Goal: Information Seeking & Learning: Learn about a topic

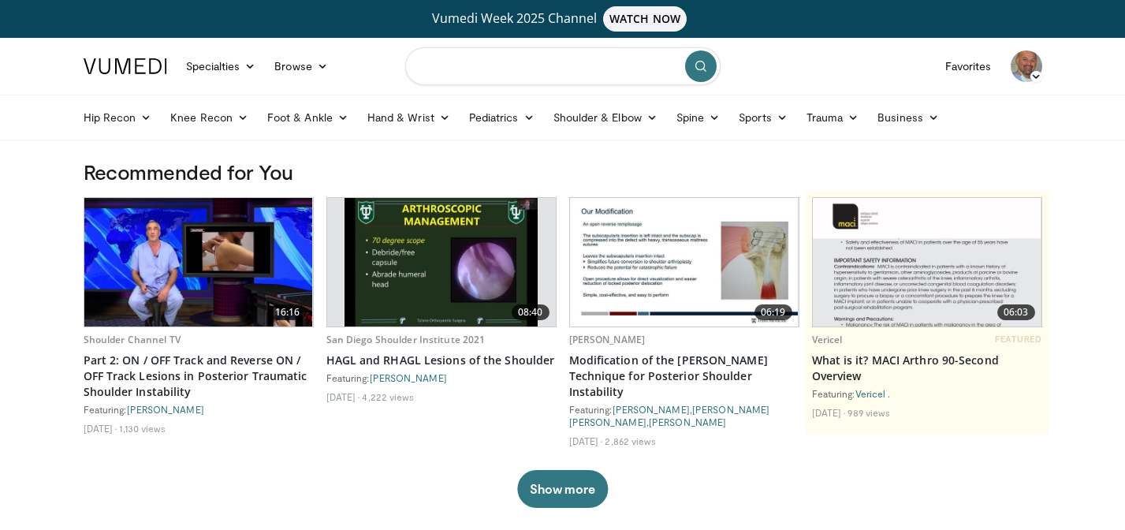
click at [529, 66] on input "Search topics, interventions" at bounding box center [562, 66] width 315 height 38
type input "**********"
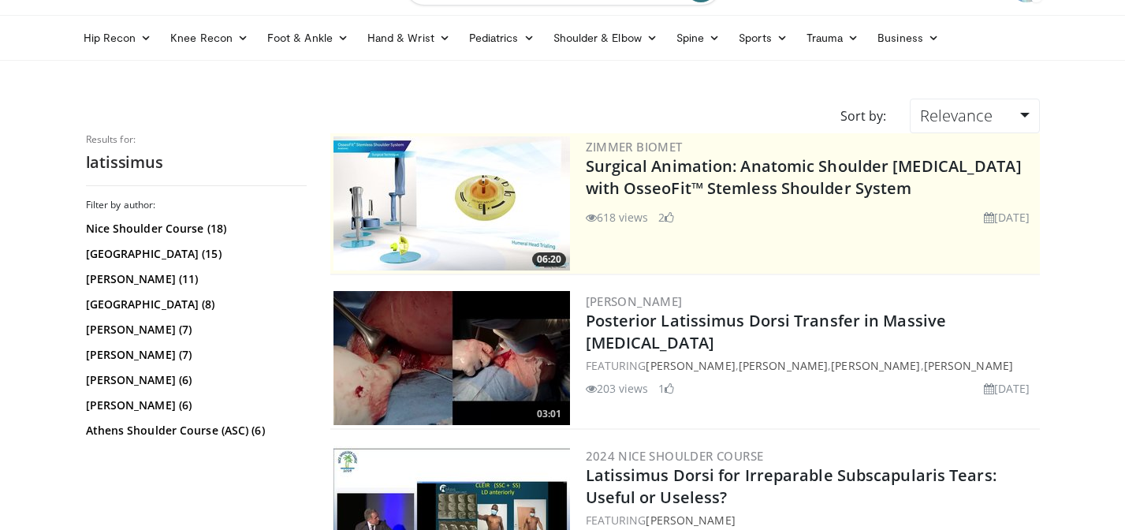
scroll to position [84, 0]
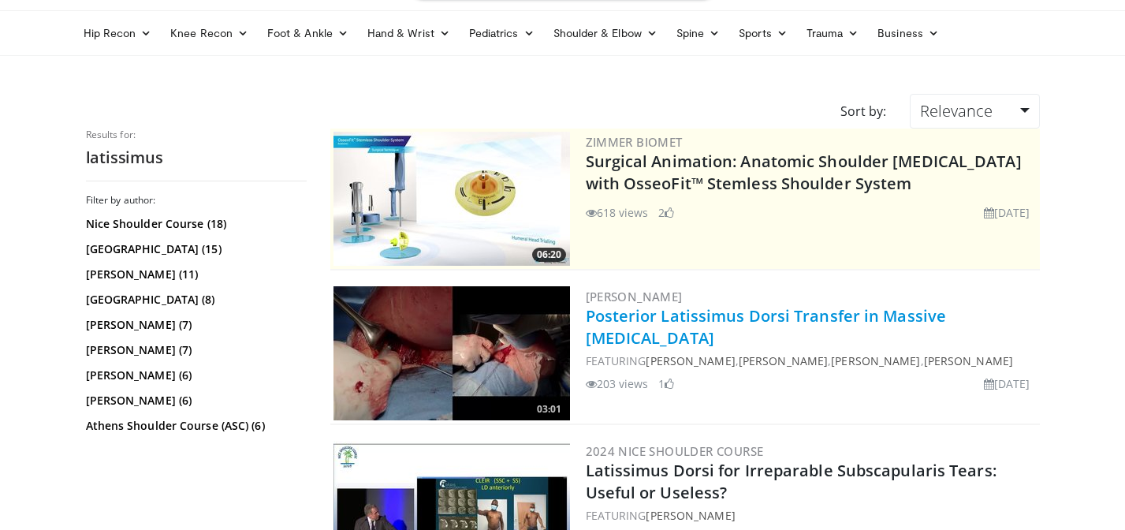
click at [773, 316] on link "Posterior Latissimus Dorsi Transfer in Massive Rotator Cuff Tears" at bounding box center [766, 326] width 361 height 43
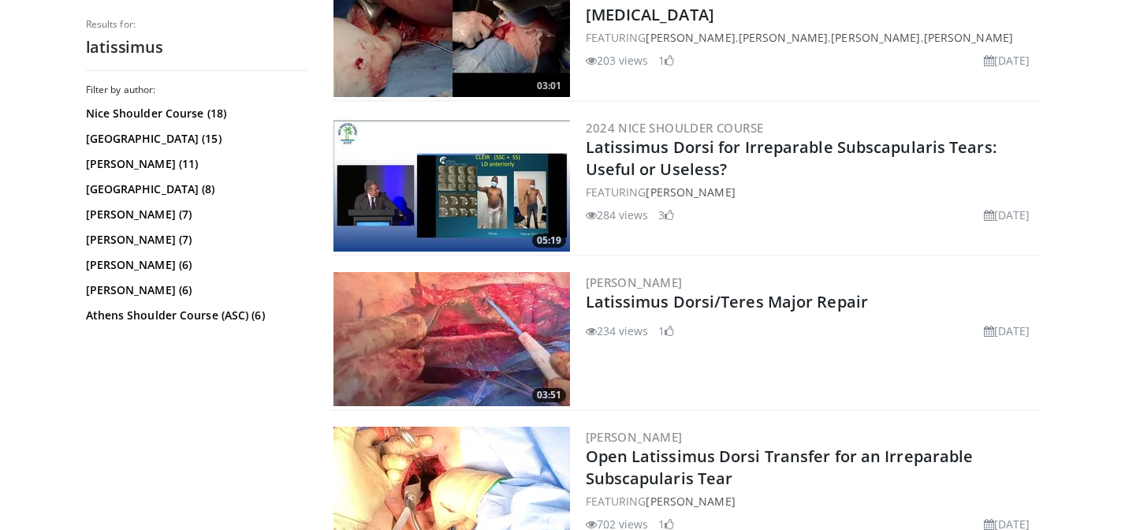
scroll to position [407, 0]
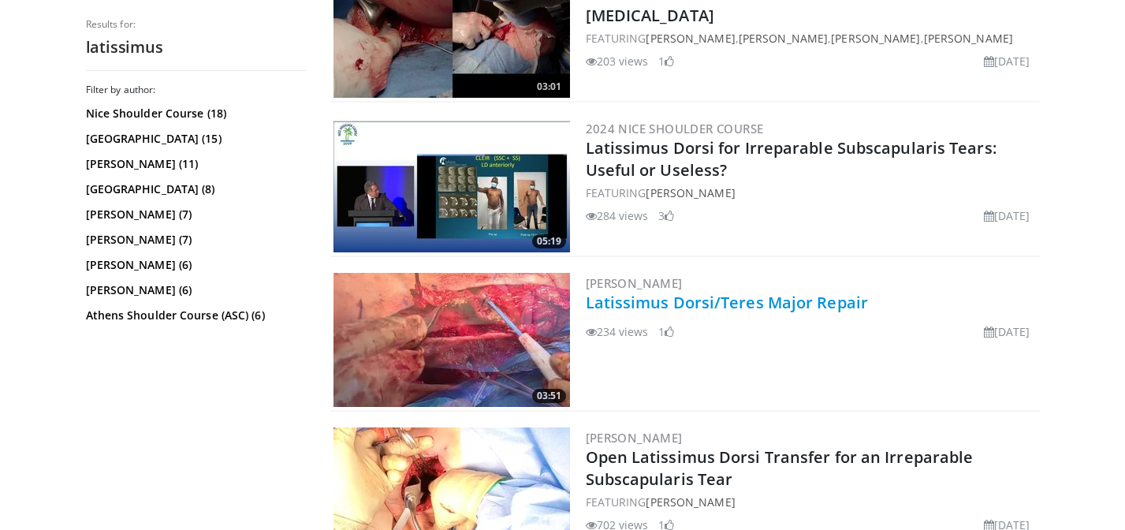
click at [770, 299] on link "Latissimus Dorsi/Teres Major Repair" at bounding box center [727, 302] width 283 height 21
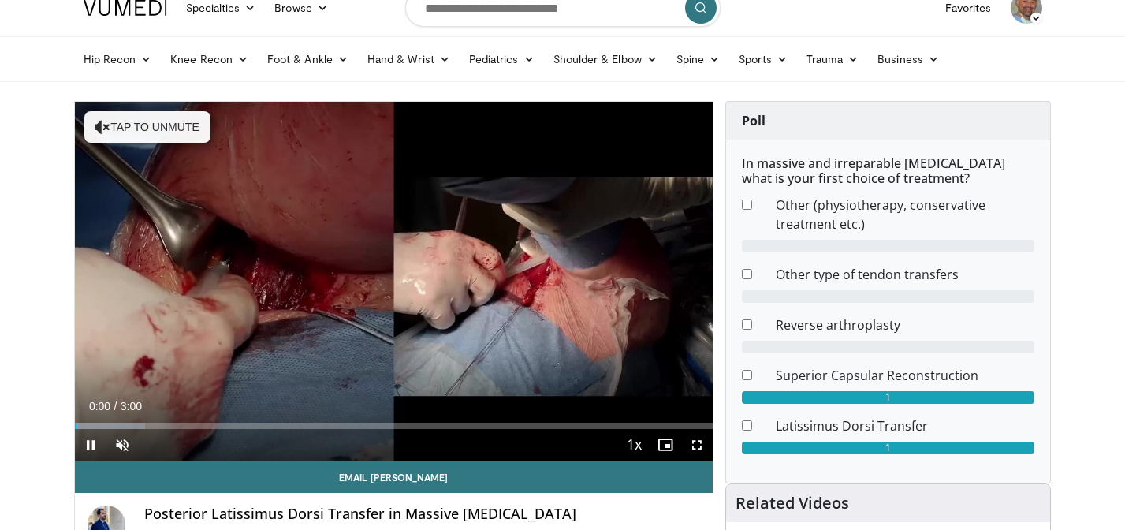
scroll to position [61, 0]
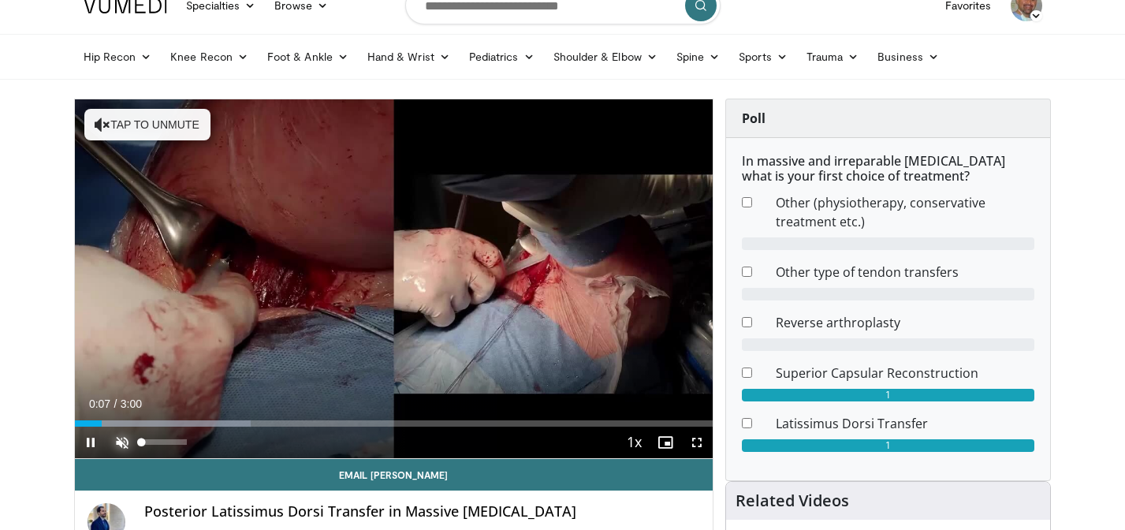
click at [118, 446] on span "Video Player" at bounding box center [122, 443] width 32 height 32
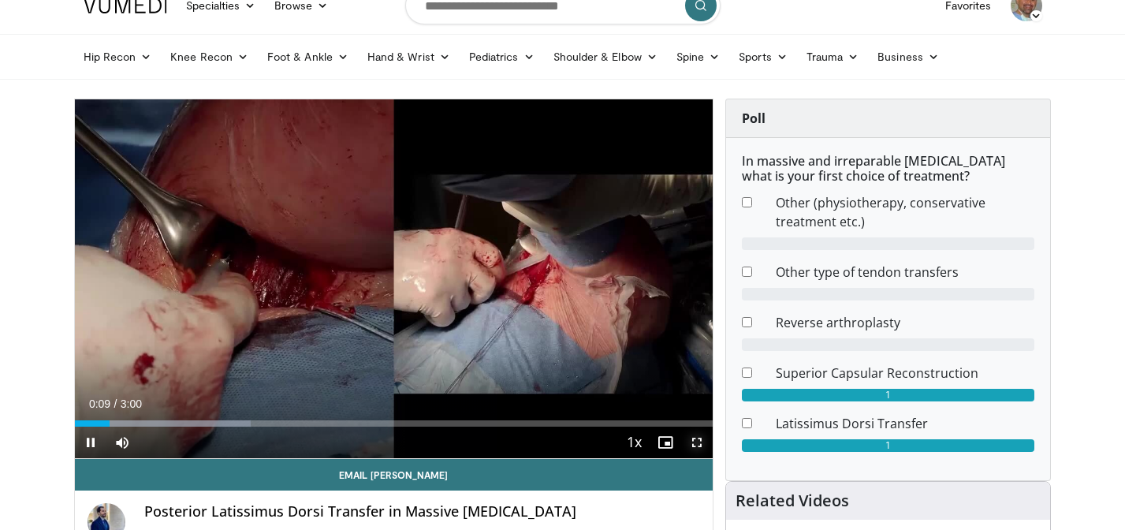
click at [699, 445] on span "Video Player" at bounding box center [697, 443] width 32 height 32
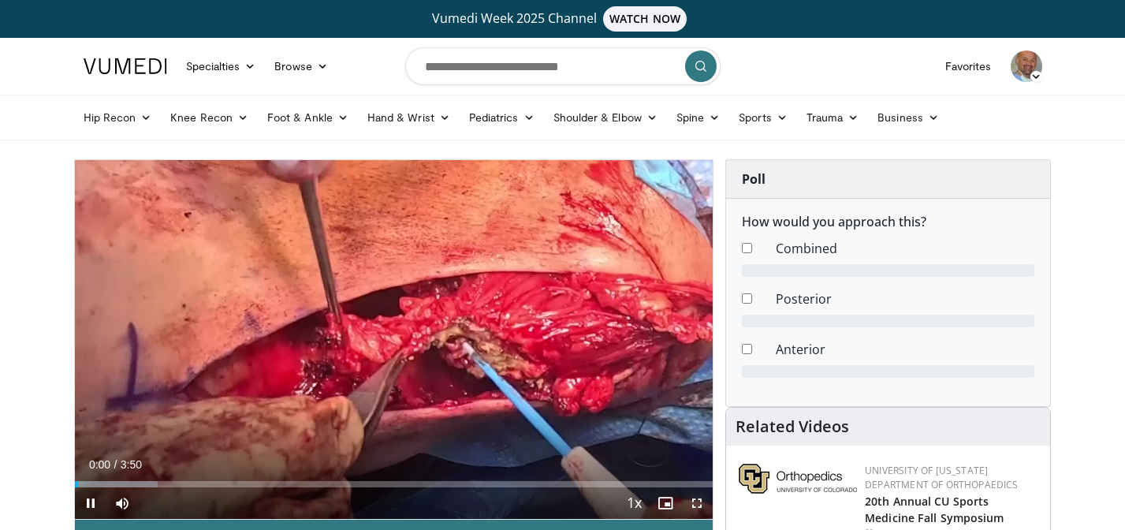
click at [694, 502] on span "Video Player" at bounding box center [697, 503] width 32 height 32
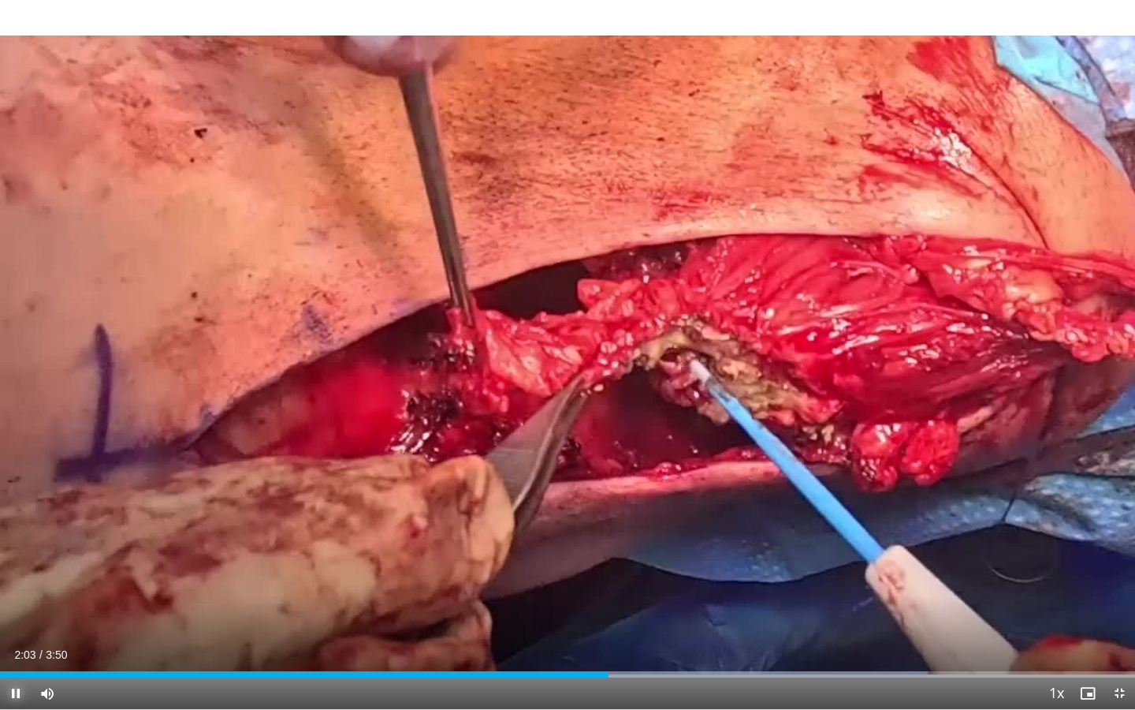
click at [17, 529] on span "Video Player" at bounding box center [16, 693] width 32 height 32
click at [1121, 529] on span "Video Player" at bounding box center [1120, 693] width 32 height 32
